Goal: Information Seeking & Learning: Find specific page/section

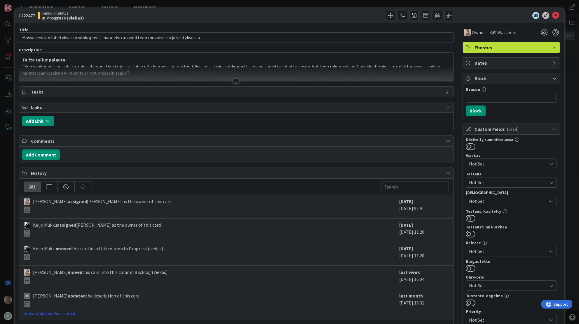
click at [157, 57] on p "TA:lta tullut palaute:" at bounding box center [236, 60] width 428 height 7
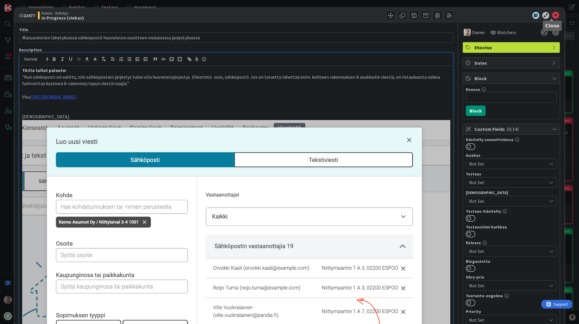
click at [552, 13] on icon at bounding box center [555, 15] width 7 height 7
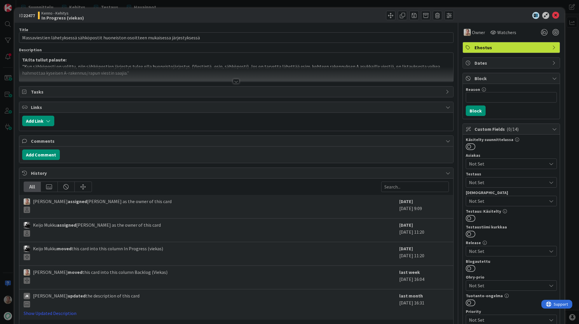
click at [267, 64] on p ""Kun sähköposti on valittu, niin sähköpostien järjestys tulee olla huoneistojär…" at bounding box center [236, 69] width 428 height 13
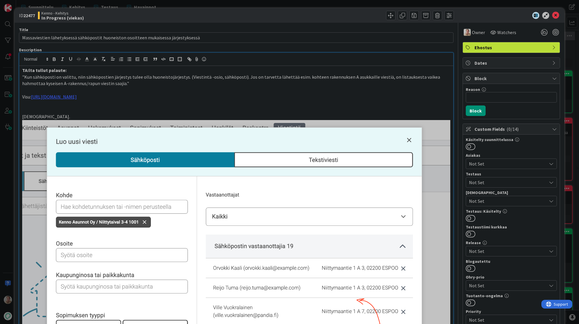
scroll to position [1, 0]
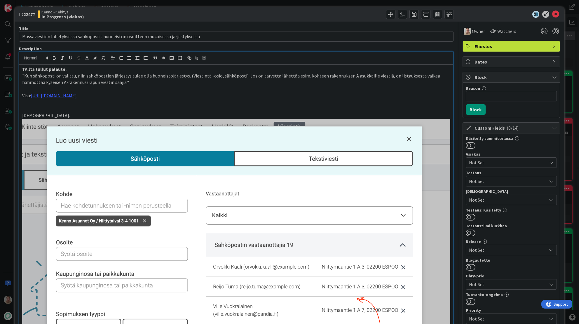
drag, startPoint x: 86, startPoint y: 68, endPoint x: 90, endPoint y: 69, distance: 4.5
click at [86, 69] on p "TA:lta tullut palaute:" at bounding box center [236, 69] width 428 height 7
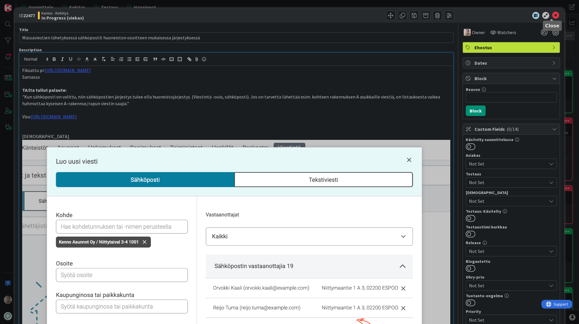
click at [552, 15] on icon at bounding box center [555, 15] width 7 height 7
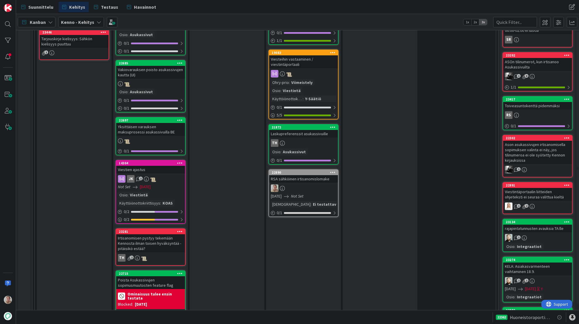
scroll to position [841, 0]
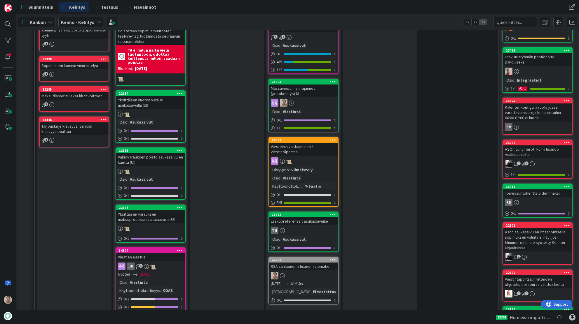
click at [304, 93] on div "Massaviestinnän rajaimet (jatkokehitys) UI" at bounding box center [303, 91] width 69 height 13
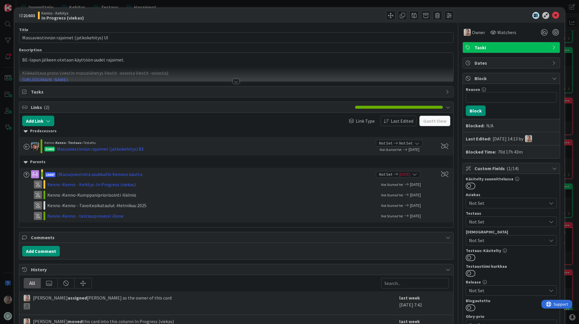
click at [155, 64] on p at bounding box center [236, 66] width 428 height 7
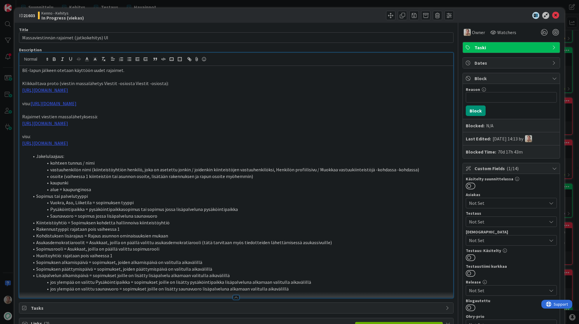
click at [141, 70] on p "BE-lapun jälkeen otetaan käyttöön uudet rajaimet." at bounding box center [236, 70] width 428 height 7
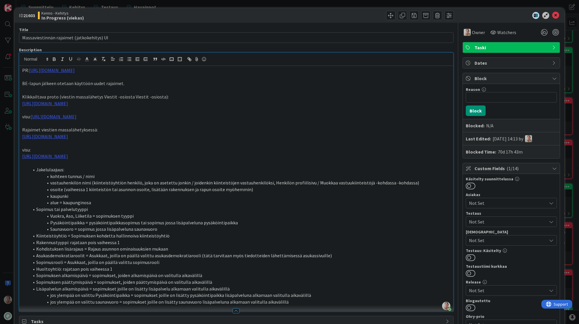
click at [32, 16] on b "21603" at bounding box center [29, 16] width 12 height 6
copy b "21603"
click at [552, 15] on icon at bounding box center [555, 15] width 7 height 7
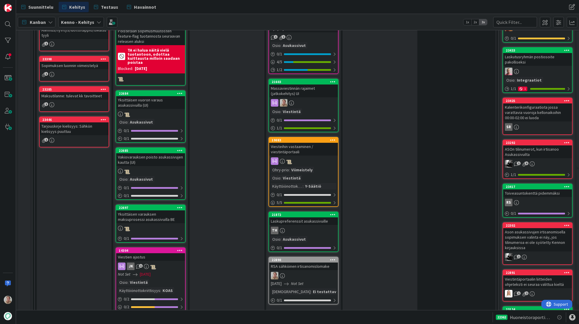
click at [331, 84] on icon at bounding box center [333, 82] width 6 height 4
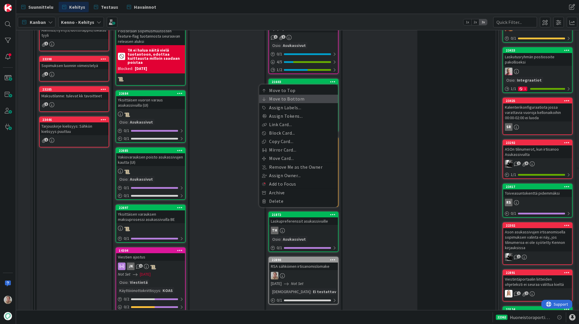
click at [298, 102] on link "Move to Bottom" at bounding box center [298, 99] width 79 height 8
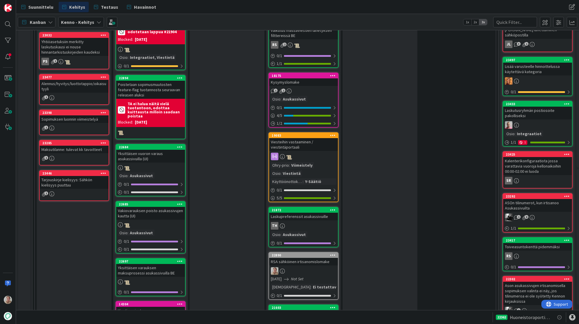
scroll to position [678, 0]
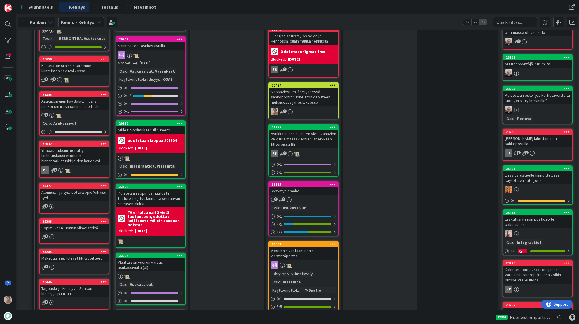
click at [333, 87] on icon at bounding box center [333, 85] width 6 height 4
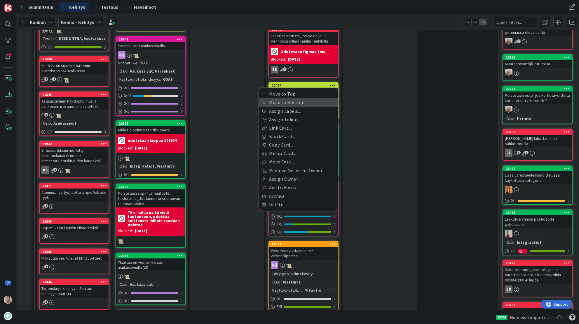
click at [306, 103] on link "Move to Bottom" at bounding box center [298, 102] width 79 height 8
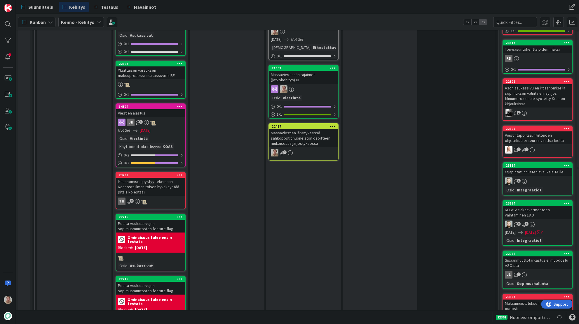
scroll to position [947, 0]
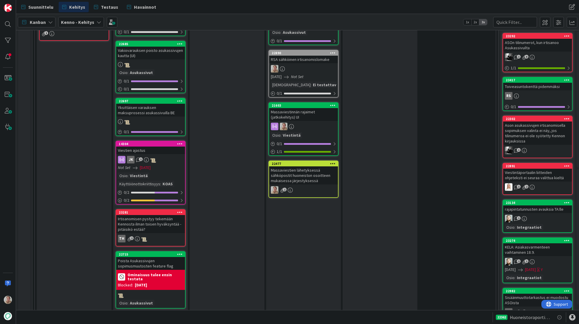
click at [301, 179] on div "Massaviestien lähetyksessä sähköpostit huoneiston osoitteen mukaisessa järjesty…" at bounding box center [303, 176] width 69 height 18
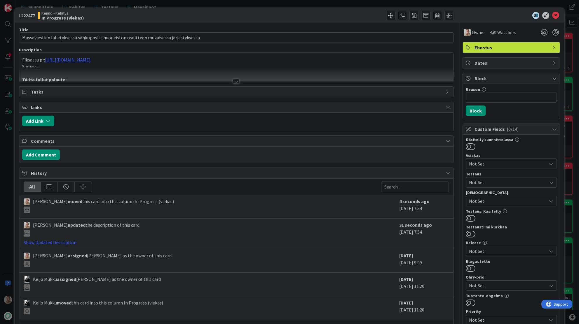
click at [59, 67] on div at bounding box center [236, 74] width 434 height 15
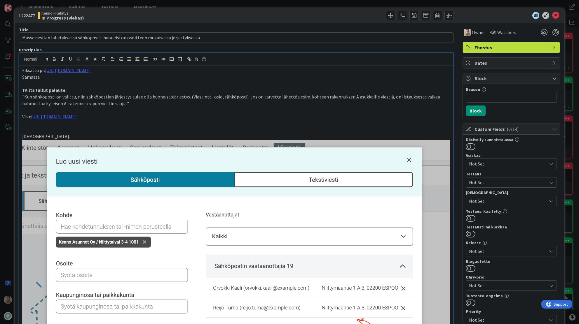
click at [67, 77] on p "Samassa" at bounding box center [236, 77] width 428 height 7
drag, startPoint x: 77, startPoint y: 76, endPoint x: 60, endPoint y: 76, distance: 16.3
click at [60, 76] on p "Samassa kuin lappu 21603" at bounding box center [236, 77] width 428 height 7
click at [104, 59] on icon "button" at bounding box center [103, 59] width 5 height 5
click at [71, 83] on p at bounding box center [236, 83] width 428 height 7
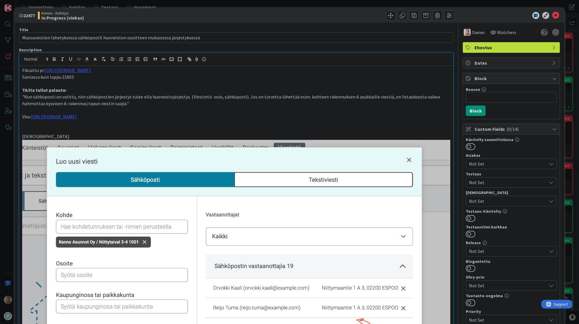
click at [75, 77] on p "Samassa kuin lappu 21603" at bounding box center [236, 77] width 428 height 7
click at [552, 16] on icon at bounding box center [555, 15] width 7 height 7
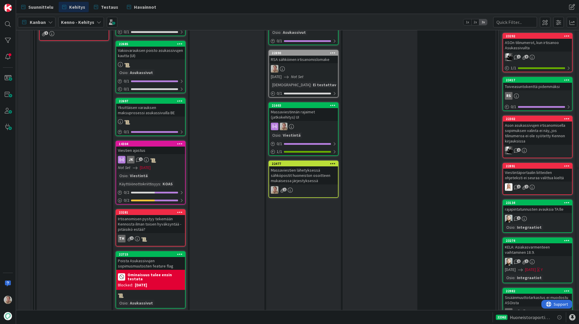
click at [296, 121] on div "Massaviestinnän rajaimet (jatkokehitys) UI" at bounding box center [303, 114] width 69 height 13
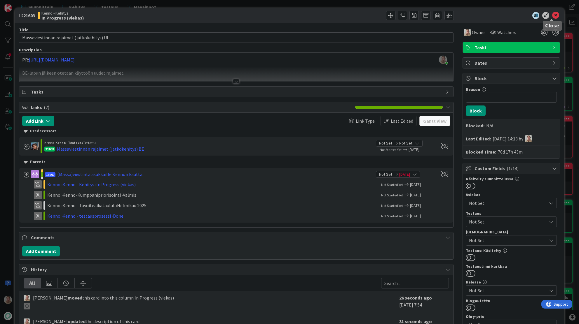
click at [555, 15] on div at bounding box center [508, 15] width 103 height 7
click at [552, 15] on icon at bounding box center [555, 15] width 7 height 7
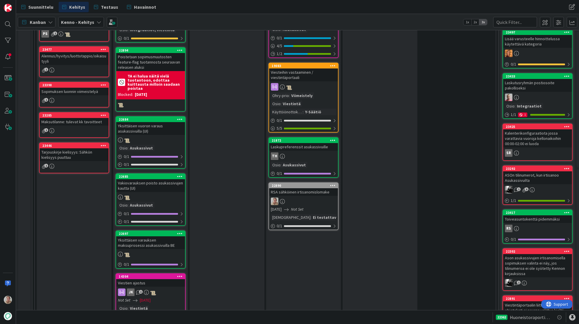
scroll to position [858, 0]
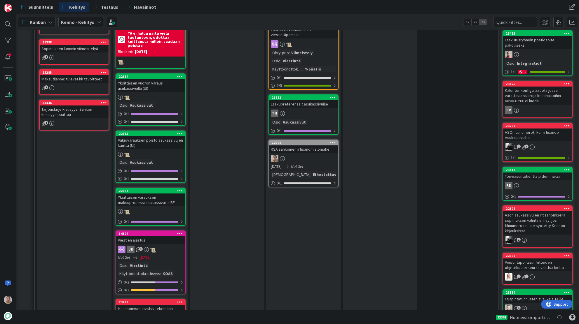
click at [303, 151] on div "RSA sähköinen irtisanomislomake" at bounding box center [303, 150] width 69 height 8
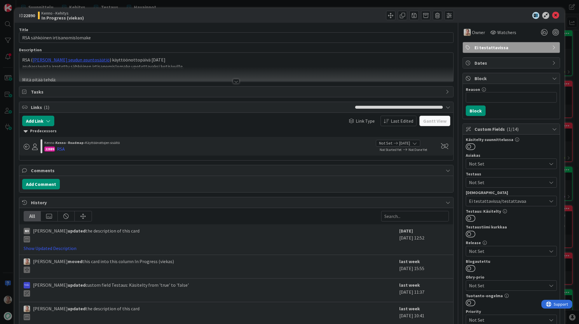
click at [219, 67] on div at bounding box center [236, 74] width 434 height 15
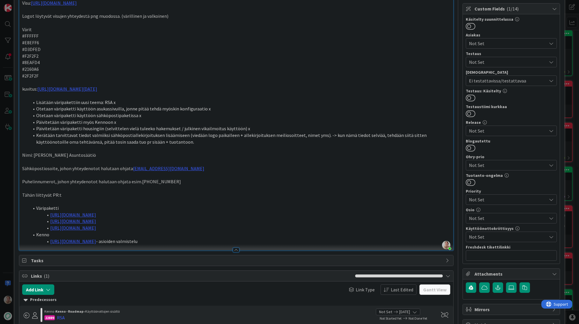
scroll to position [112, 0]
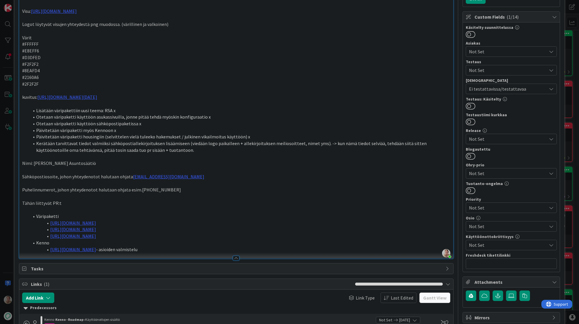
click at [105, 166] on p "Nimi: [PERSON_NAME] Asuntosäätiö" at bounding box center [236, 163] width 428 height 7
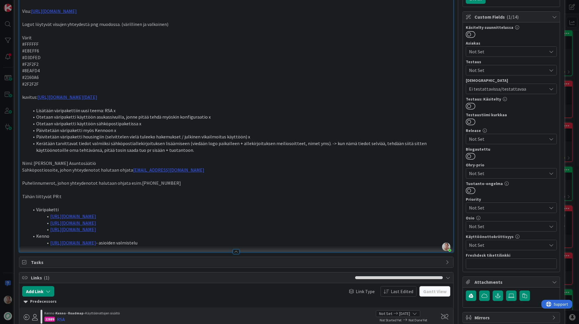
click at [171, 171] on p "Sähköpostiosoite, johon yhteydenotot halutaan ohjata [EMAIL_ADDRESS][DOMAIN_NAM…" at bounding box center [236, 170] width 428 height 7
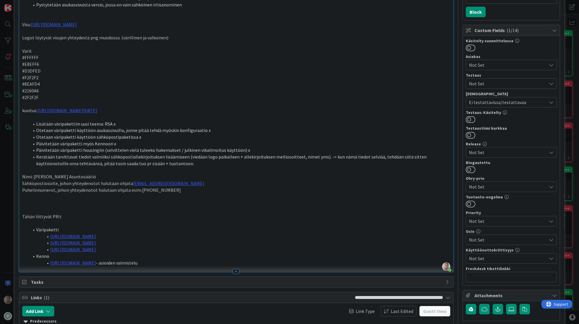
scroll to position [107, 0]
